Goal: Task Accomplishment & Management: Use online tool/utility

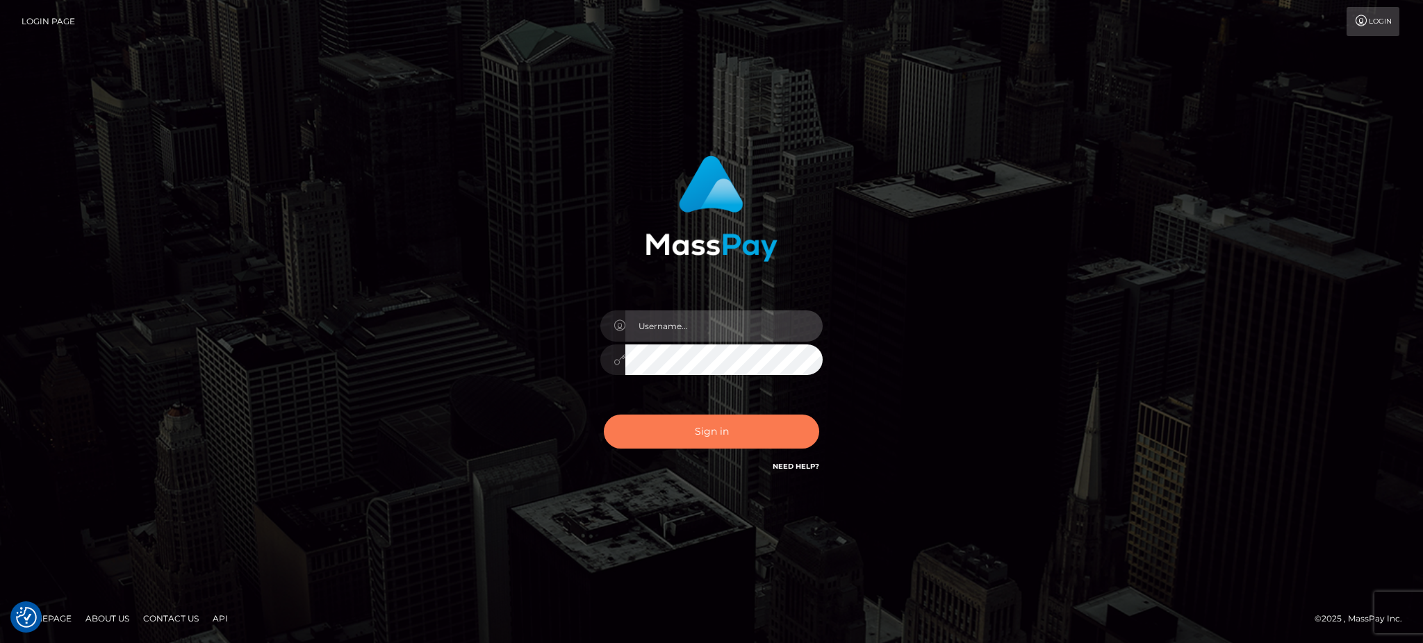
type input "Arjhon.megabonanza"
click at [741, 434] on button "Sign in" at bounding box center [711, 432] width 215 height 34
type input "Arjhon.megabonanza"
click at [671, 421] on button "Sign in" at bounding box center [711, 432] width 215 height 34
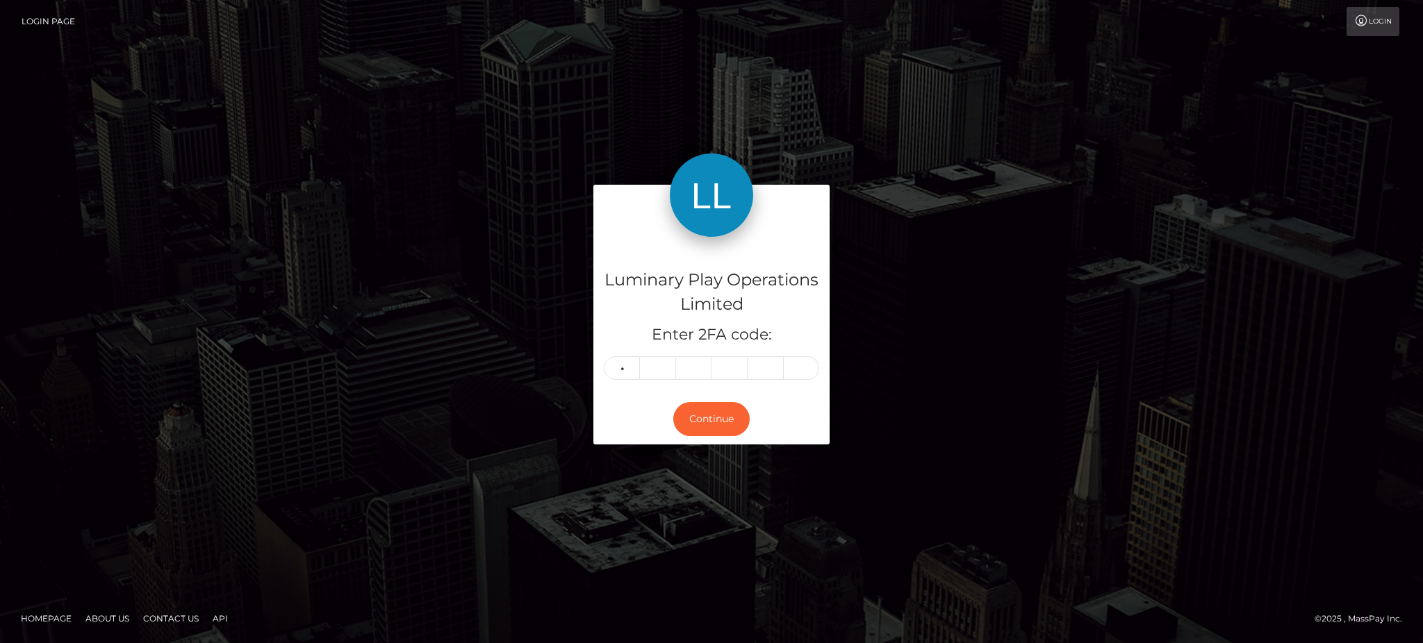
type input "0"
type input "6"
type input "0"
type input "8"
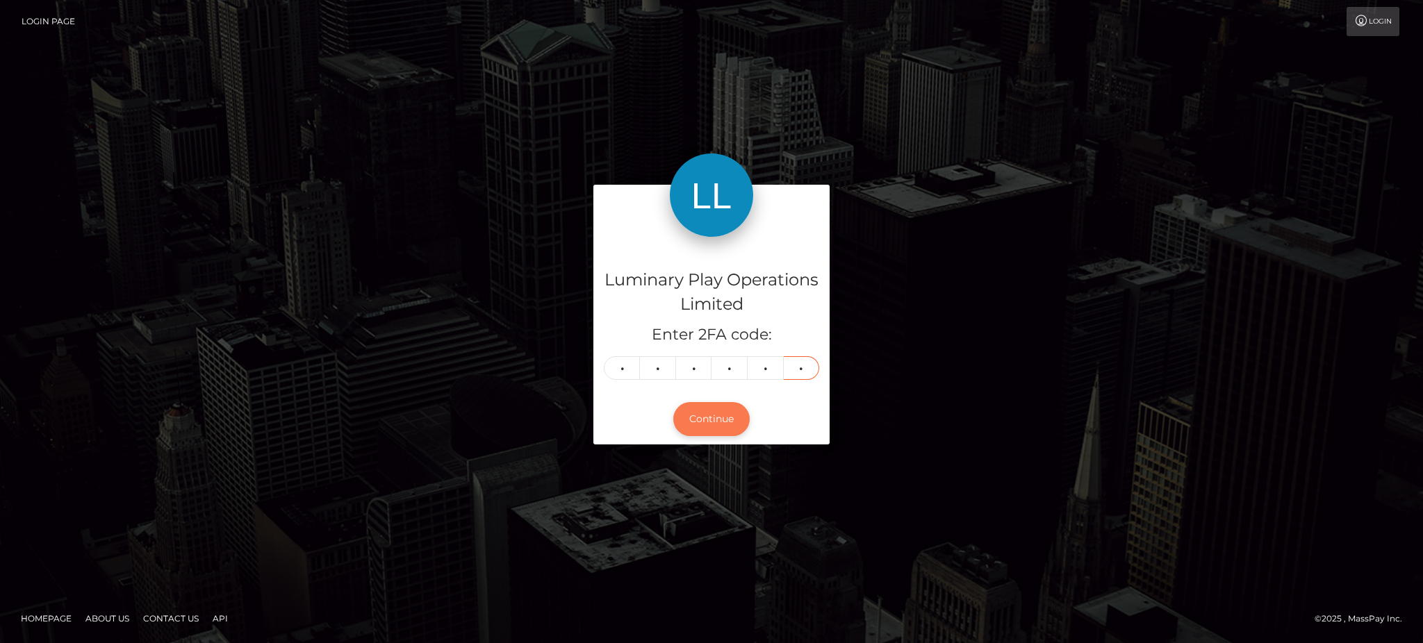
type input "0"
click at [698, 418] on button "Continue" at bounding box center [711, 419] width 76 height 34
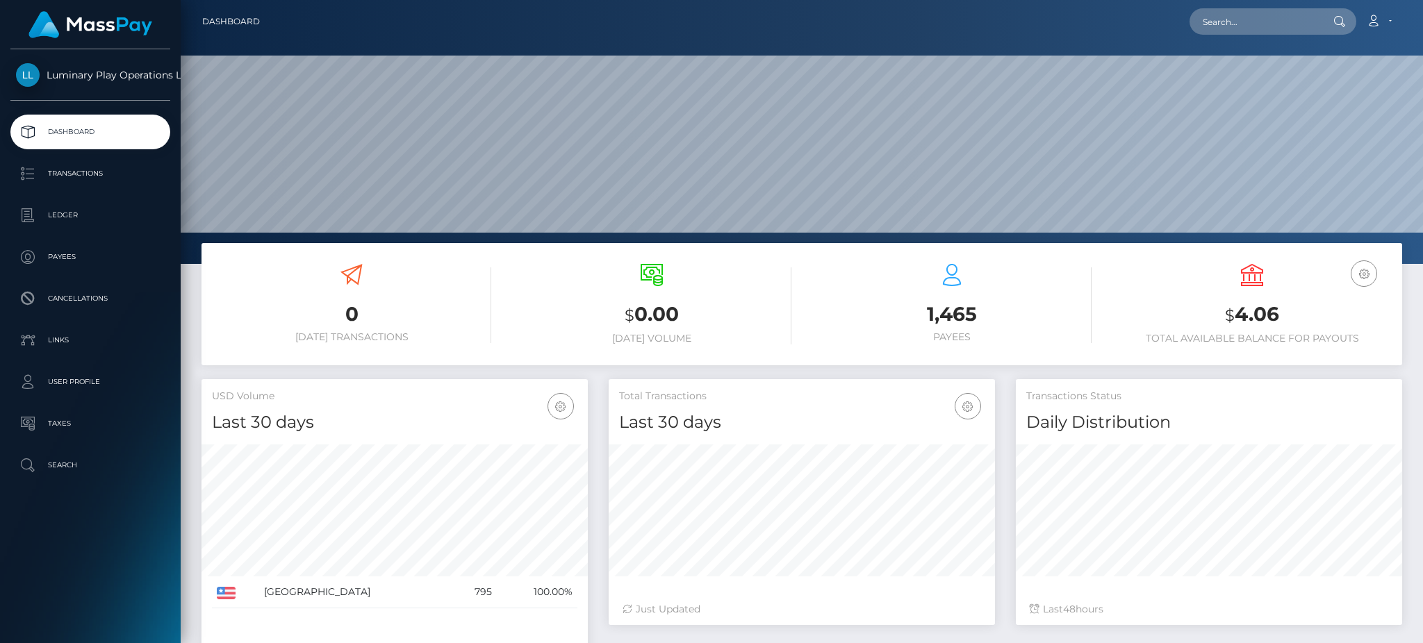
scroll to position [247, 386]
click at [74, 179] on p "Transactions" at bounding box center [90, 173] width 149 height 21
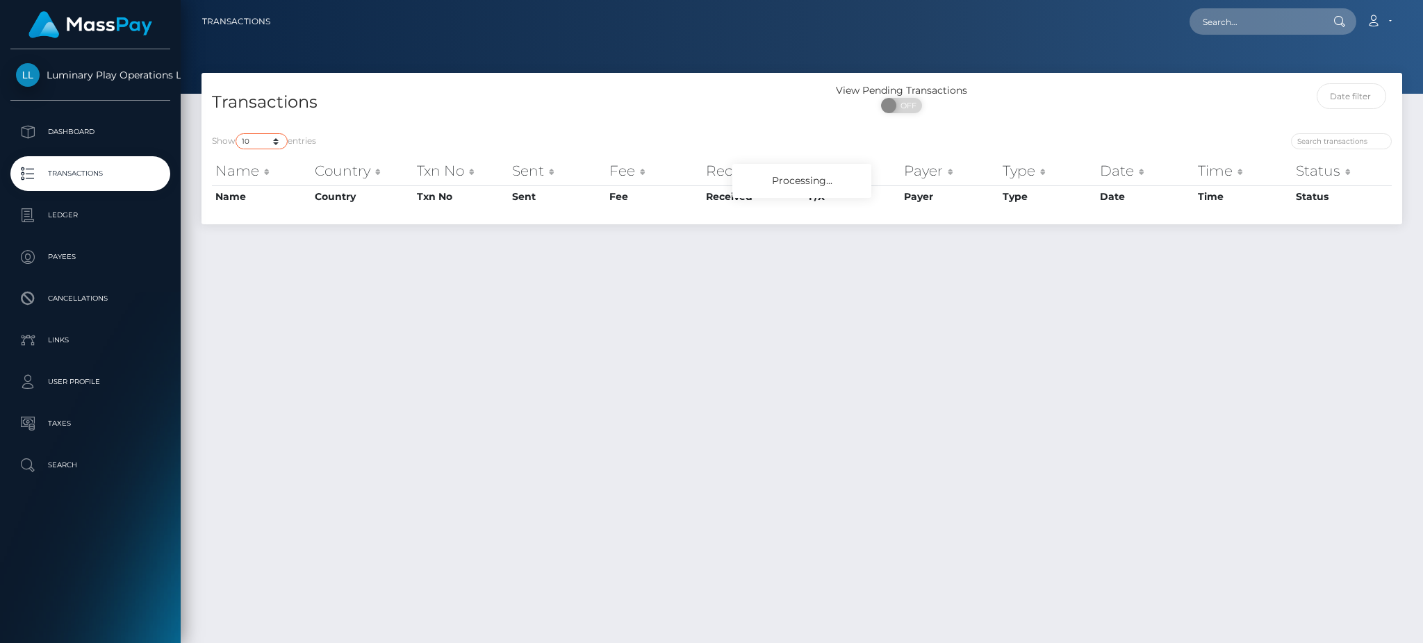
click at [260, 145] on select "10 25 50 100 250 500 1,000 3,500" at bounding box center [262, 141] width 52 height 16
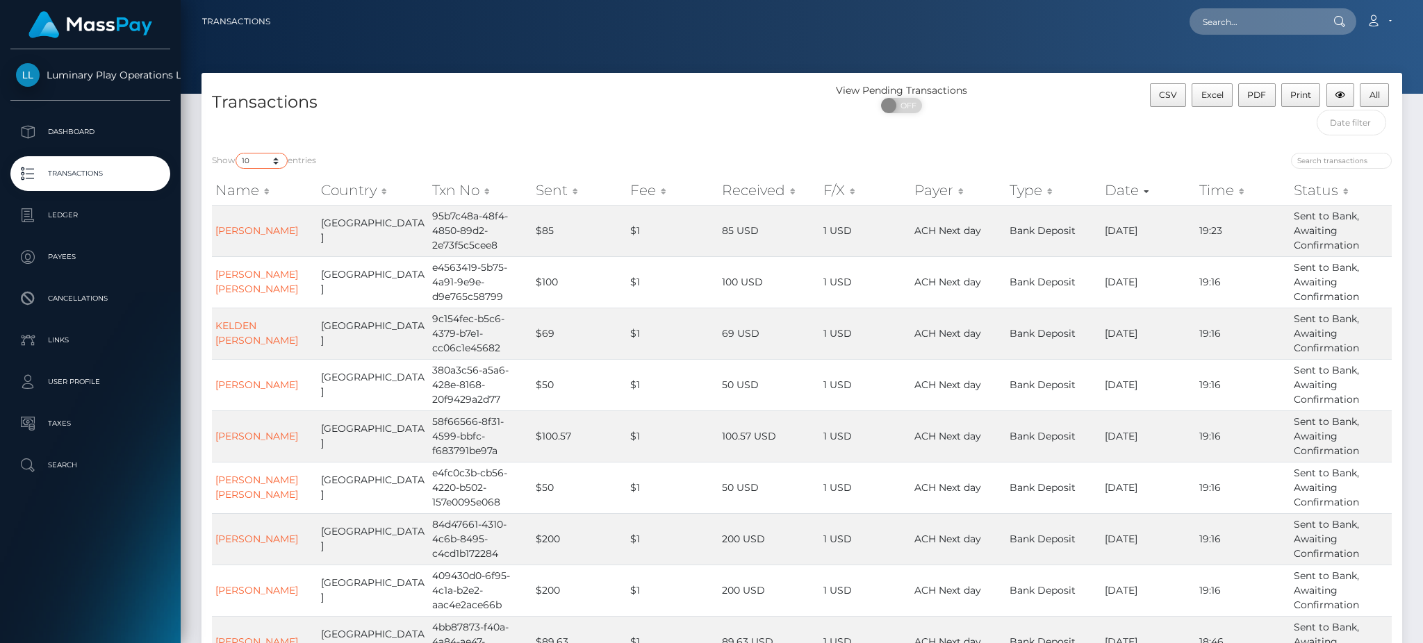
select select "3500"
click at [237, 154] on select "10 25 50 100 250 500 1,000 3,500" at bounding box center [262, 161] width 52 height 16
click at [67, 176] on p "Transactions" at bounding box center [90, 173] width 149 height 21
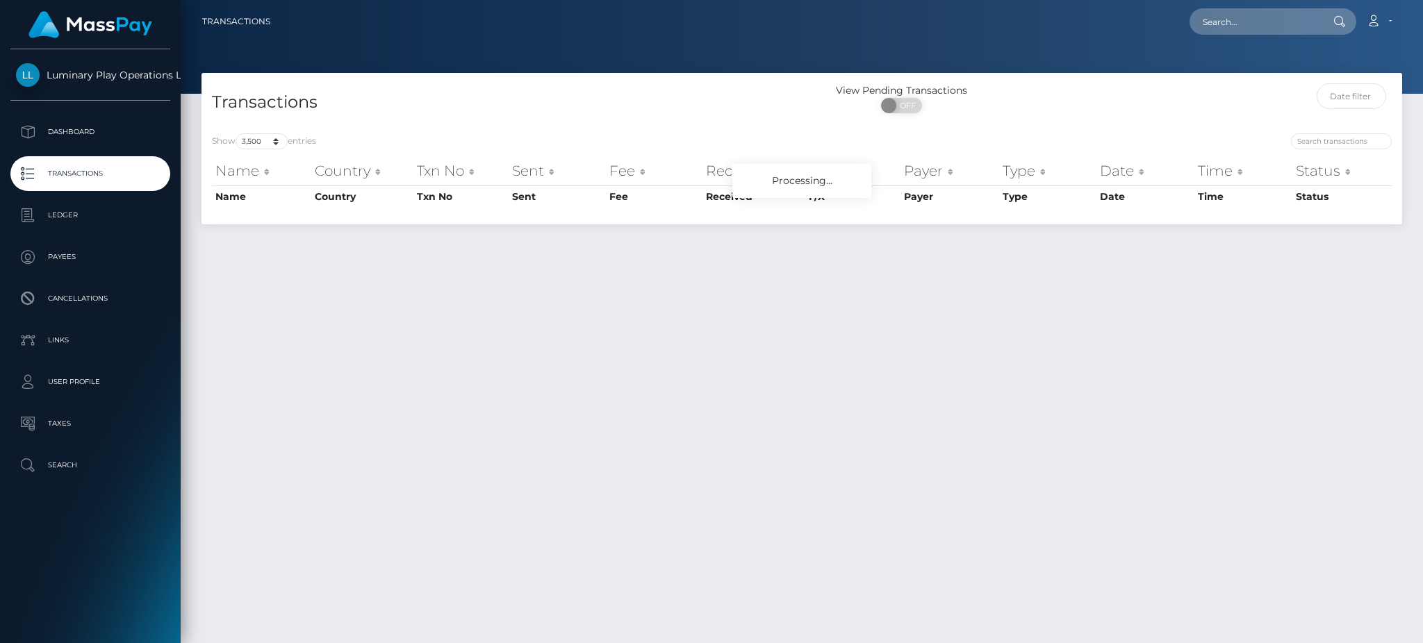
select select "3500"
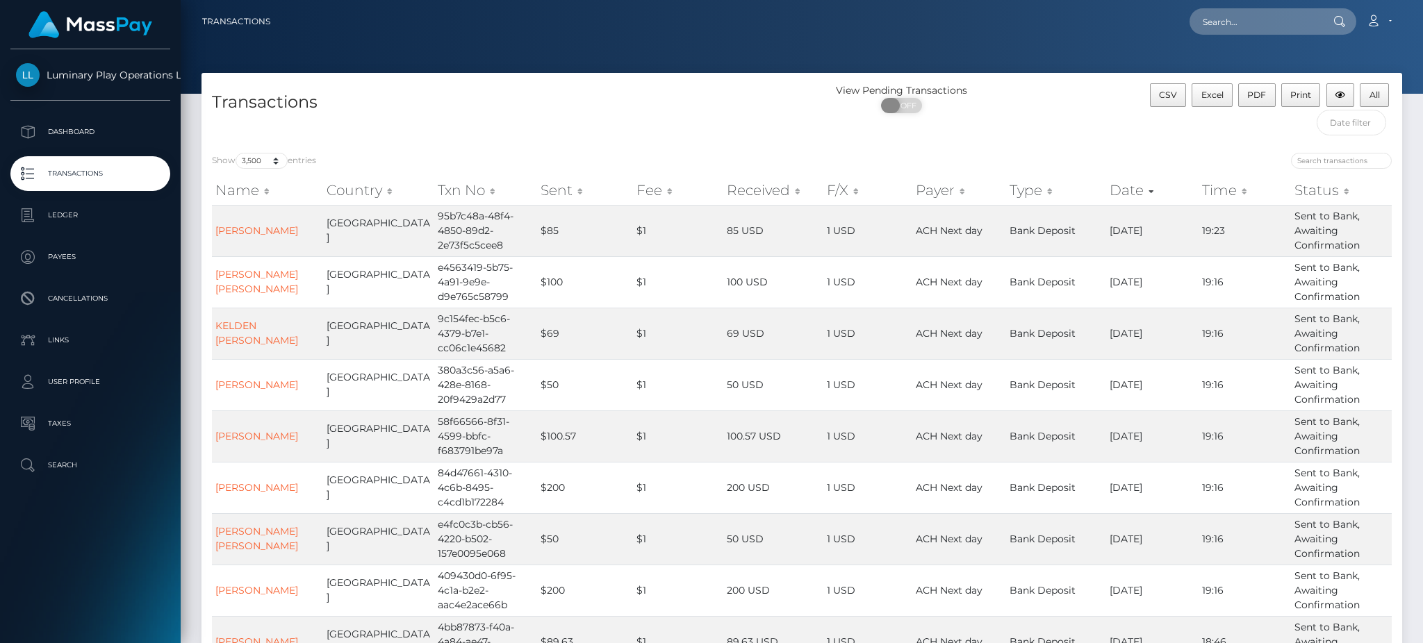
click at [901, 106] on span "OFF" at bounding box center [906, 105] width 35 height 15
checkbox input "true"
click at [1172, 95] on span "CSV" at bounding box center [1168, 95] width 18 height 10
drag, startPoint x: 1165, startPoint y: 97, endPoint x: 1261, endPoint y: 32, distance: 115.6
click at [1165, 97] on span "CSV" at bounding box center [1168, 95] width 18 height 10
